Goal: Task Accomplishment & Management: Use online tool/utility

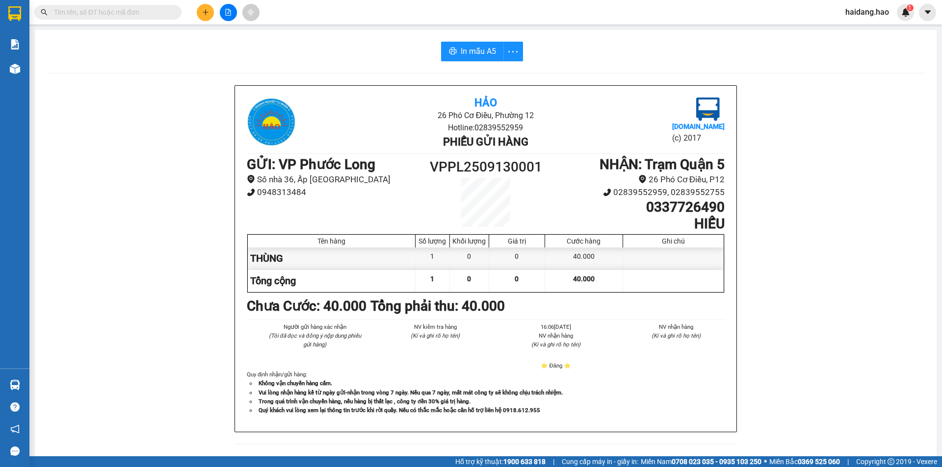
click at [208, 16] on button at bounding box center [205, 12] width 17 height 17
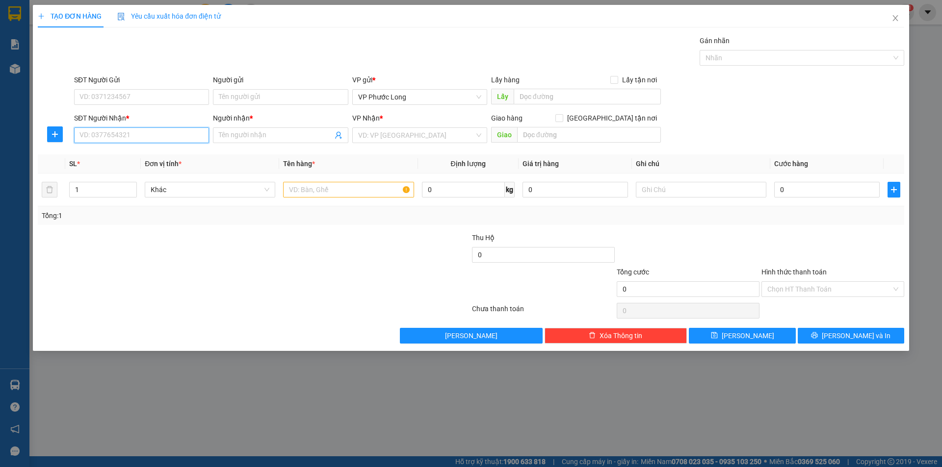
click at [177, 132] on input "SĐT Người Nhận *" at bounding box center [141, 136] width 135 height 16
click at [177, 154] on div "0938821796 - LAB THIÊN ÂN" at bounding box center [141, 155] width 123 height 11
type input "0938821796"
type input "LAB THIÊN ÂN"
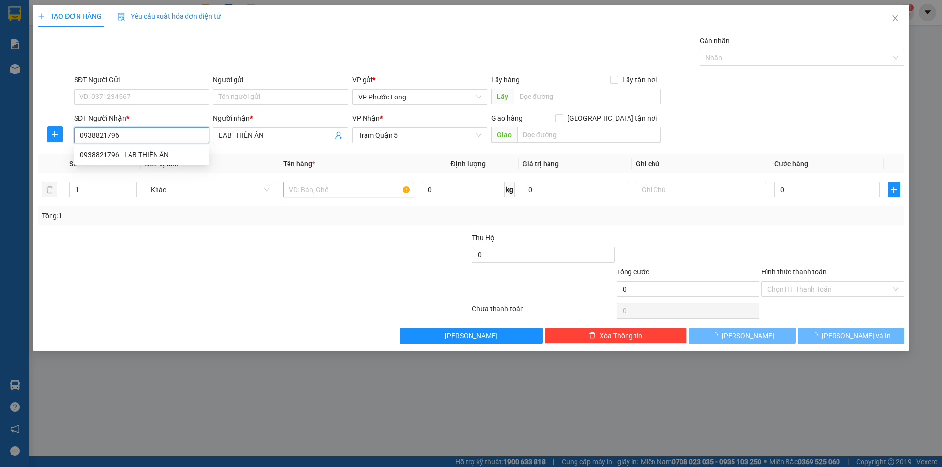
type input "30.000"
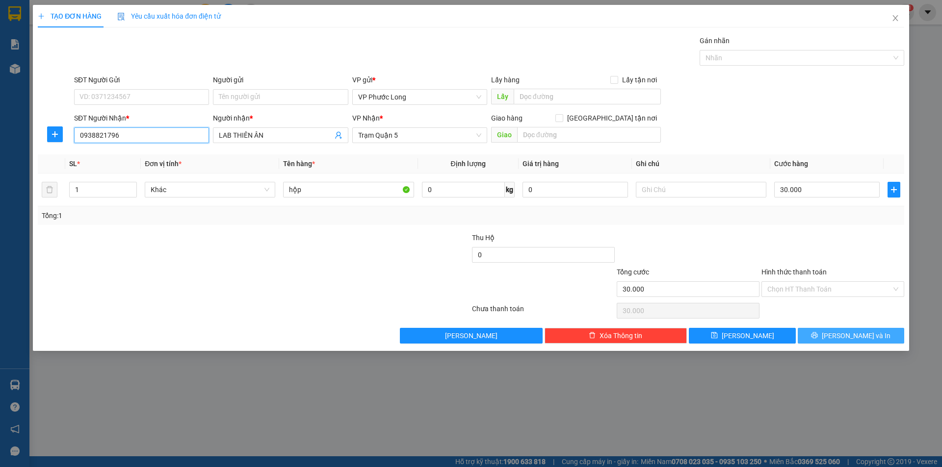
type input "0938821796"
click at [867, 332] on span "[PERSON_NAME] và In" at bounding box center [856, 336] width 69 height 11
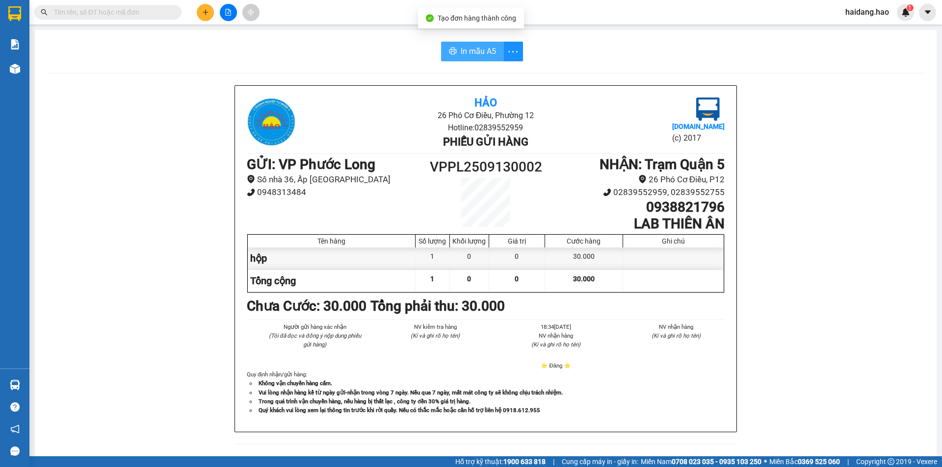
click at [467, 46] on span "In mẫu A5" at bounding box center [478, 51] width 35 height 12
drag, startPoint x: 181, startPoint y: 163, endPoint x: 169, endPoint y: 94, distance: 70.3
click at [180, 162] on div "Hảo 26 Phó Cơ Điều, Phường 12 Hotline: 02839552959 Phiếu gửi hàng [DOMAIN_NAME]…" at bounding box center [486, 430] width 878 height 690
